Goal: Find specific page/section: Find specific page/section

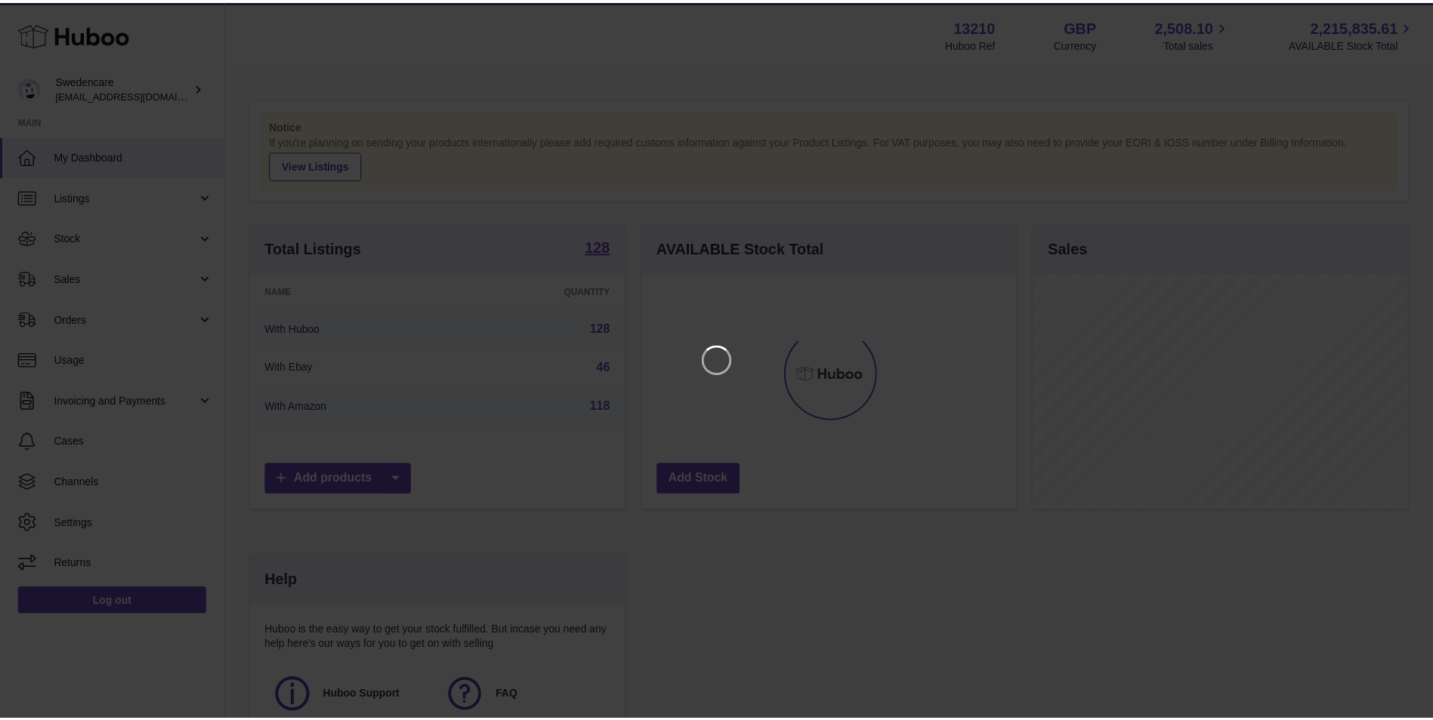
scroll to position [236, 378]
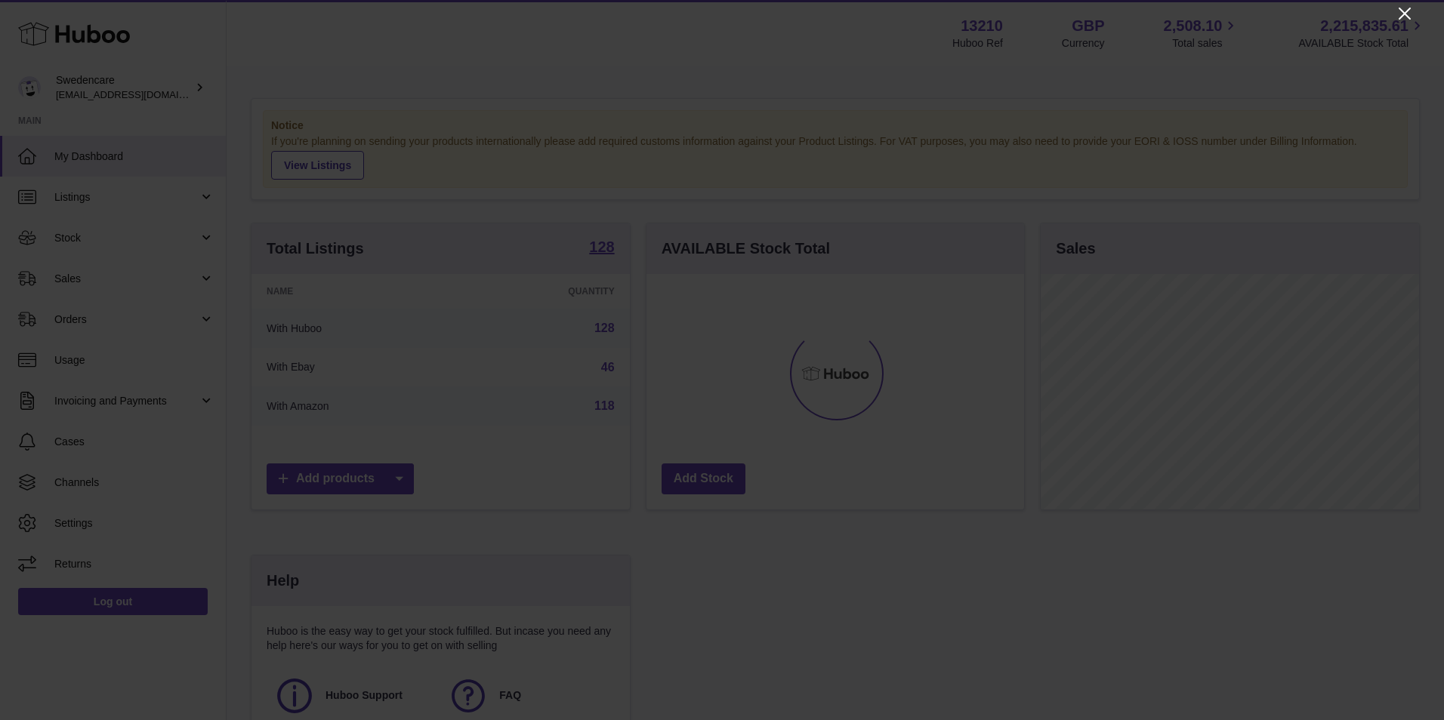
click at [1402, 12] on icon "Close" at bounding box center [1405, 14] width 18 height 18
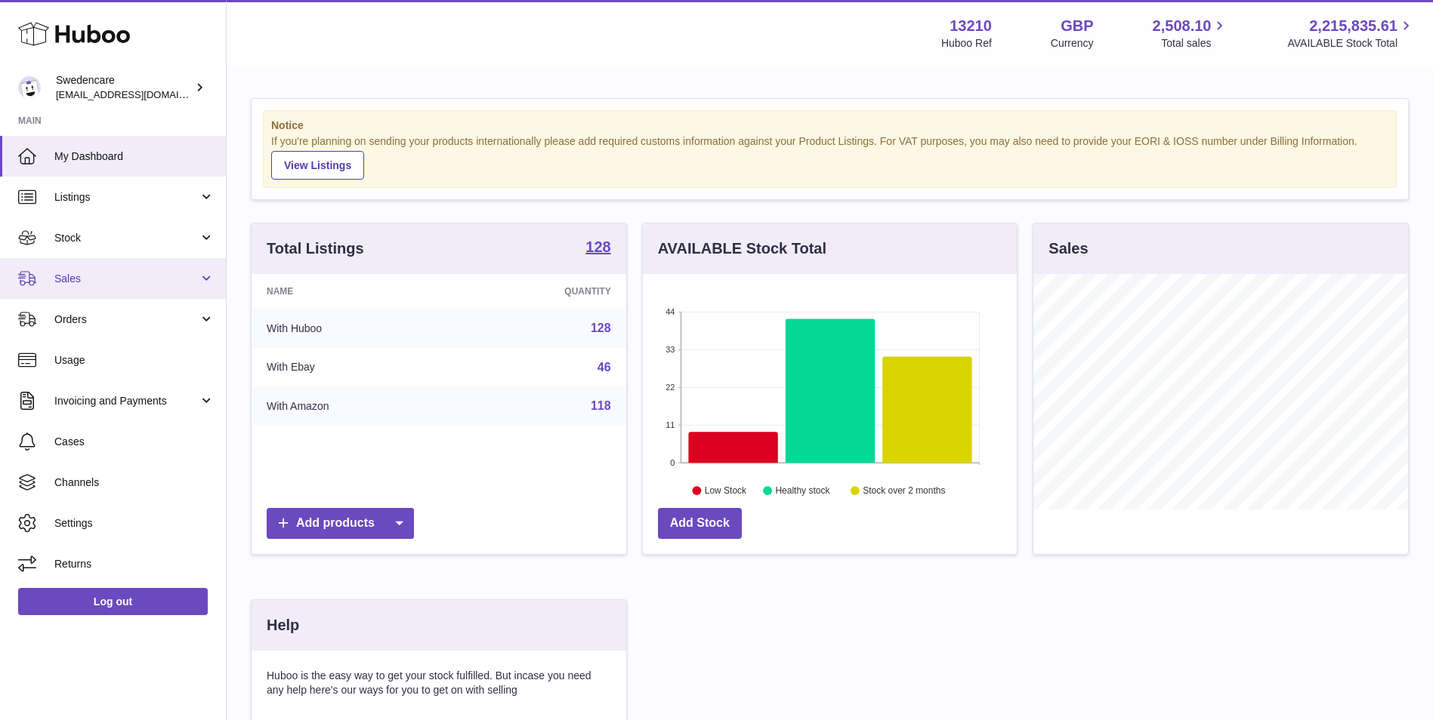
click at [122, 264] on link "Sales" at bounding box center [113, 278] width 226 height 41
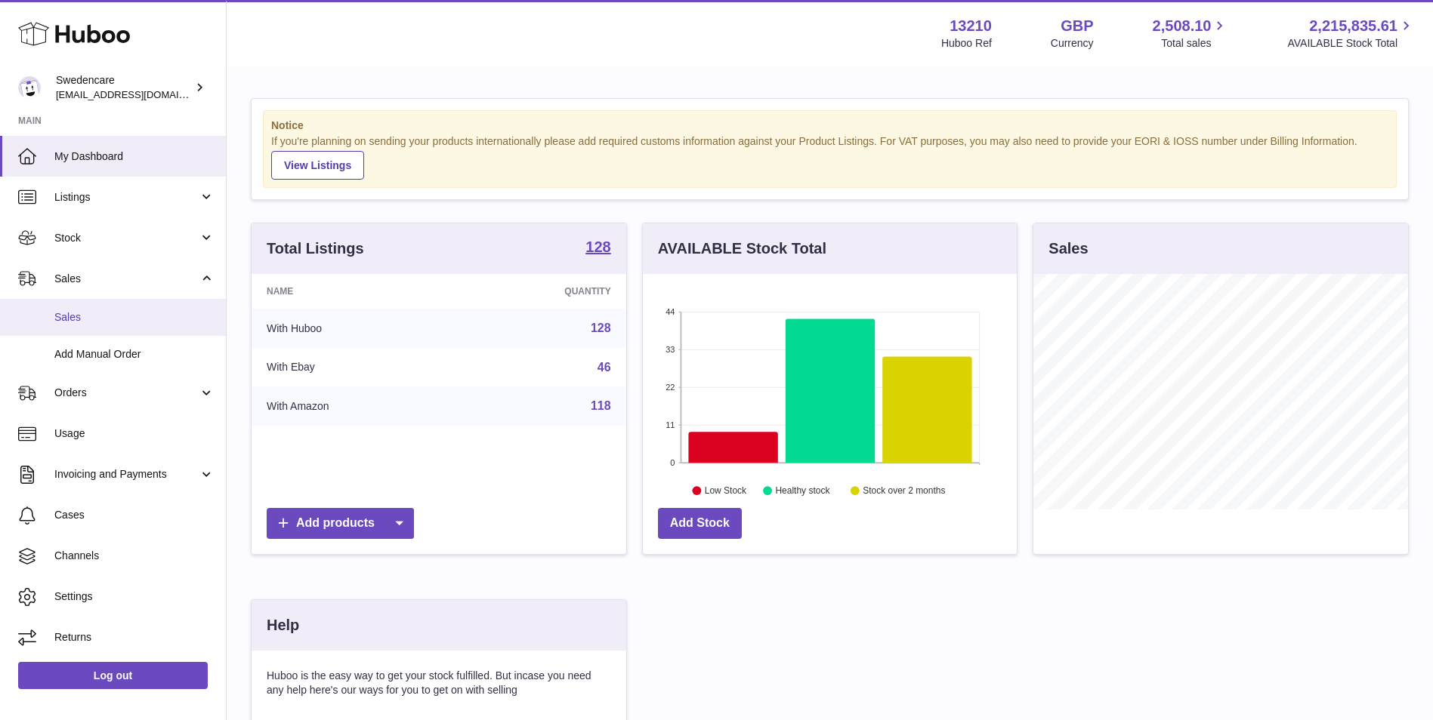
click at [116, 325] on link "Sales" at bounding box center [113, 317] width 226 height 37
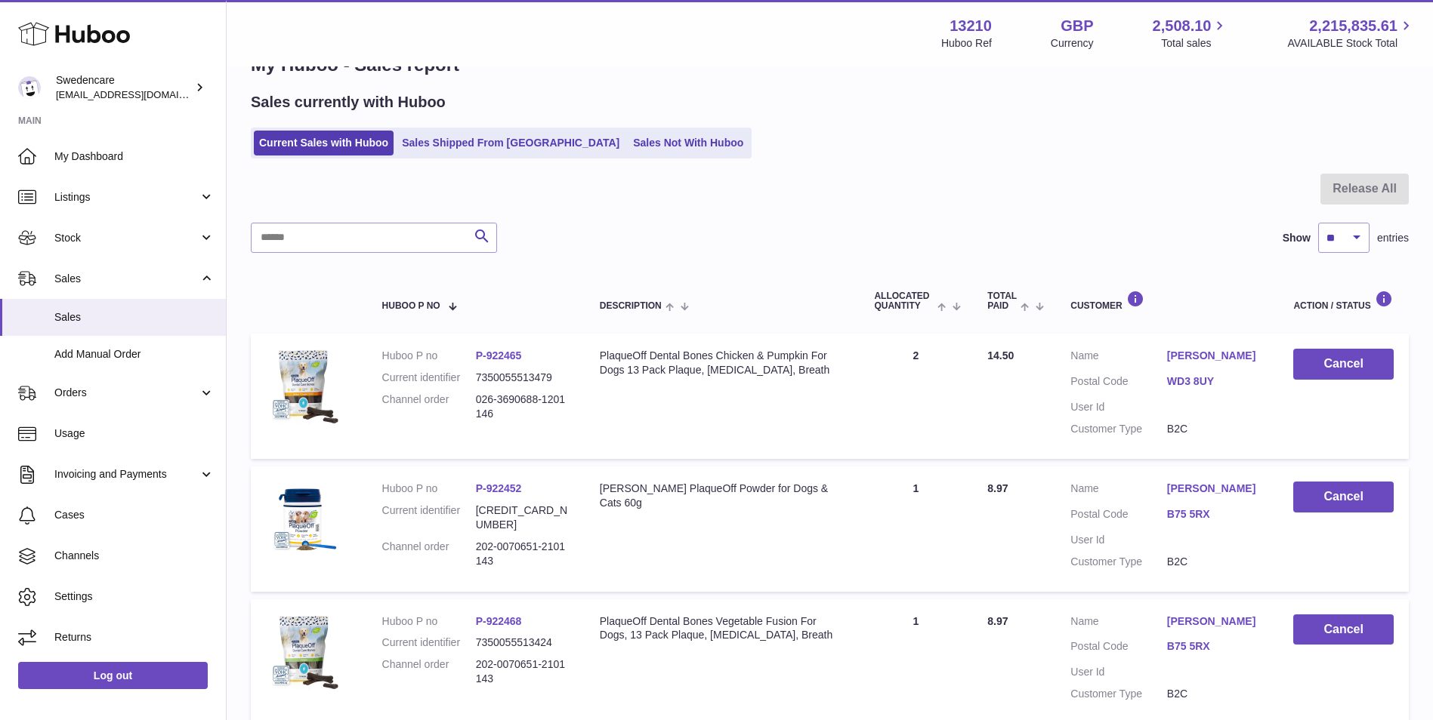
scroll to position [39, 0]
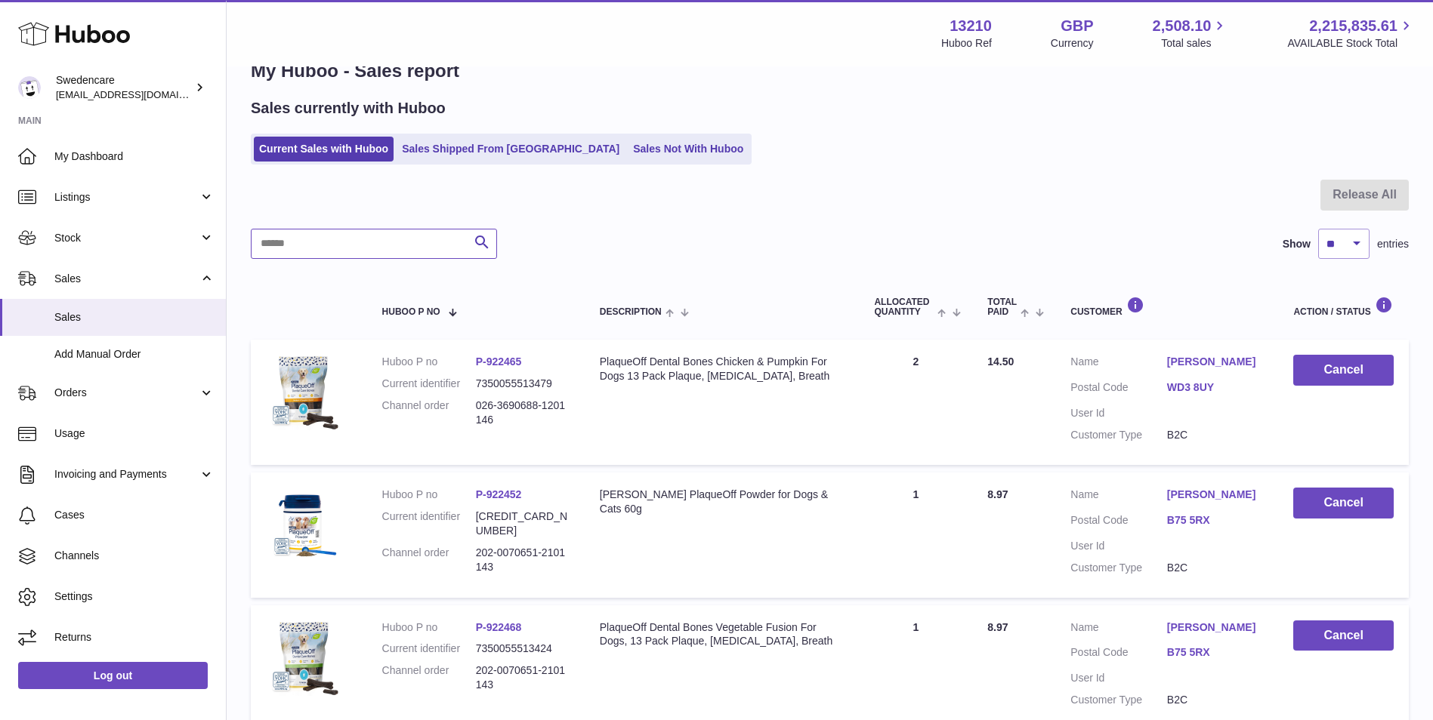
click at [390, 252] on input "text" at bounding box center [374, 244] width 246 height 30
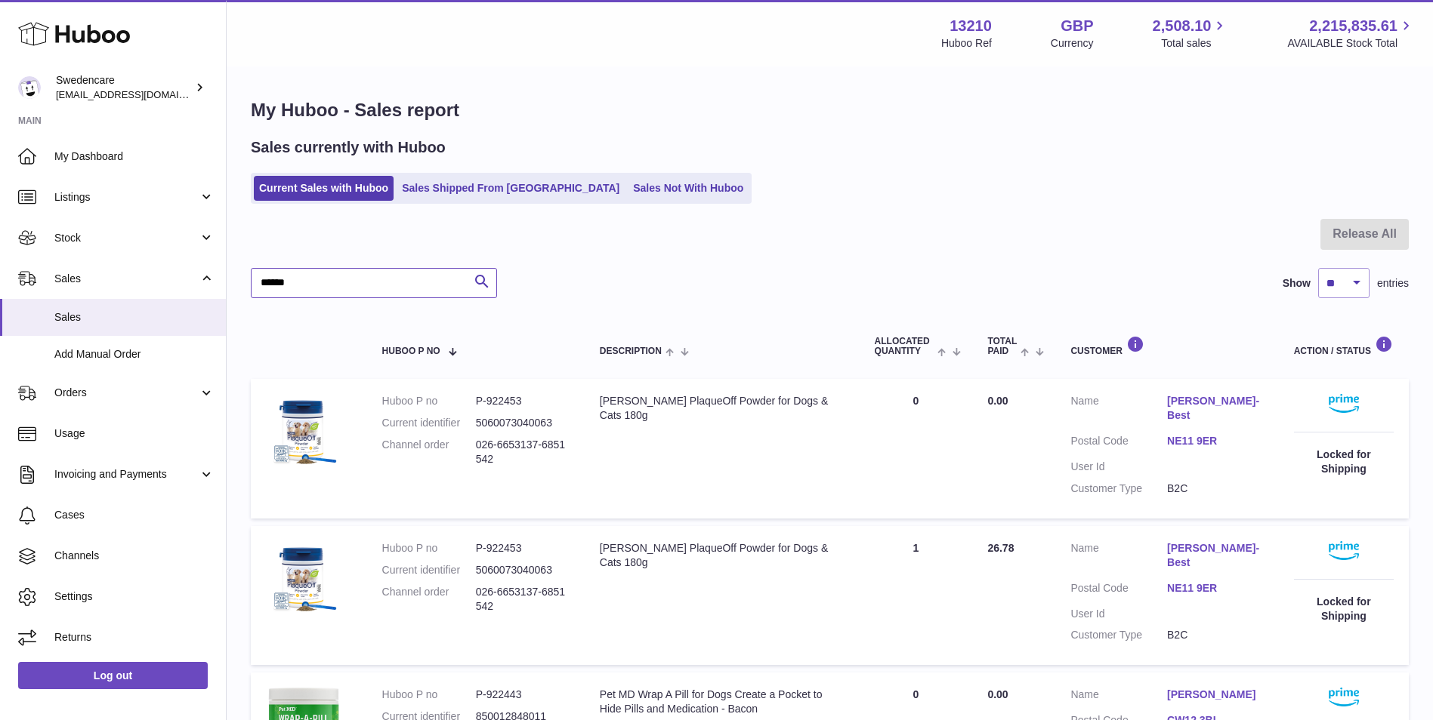
type input "******"
